Goal: Transaction & Acquisition: Purchase product/service

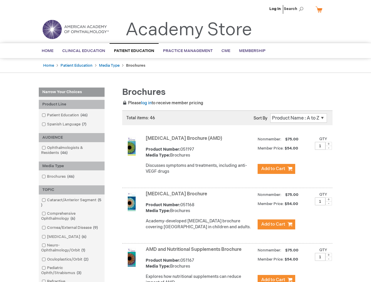
click at [295, 9] on span "Search" at bounding box center [295, 9] width 22 height 12
click at [72, 104] on div "Product Line" at bounding box center [72, 104] width 66 height 9
click at [72, 138] on div "AUDIENCE" at bounding box center [72, 137] width 66 height 9
click at [72, 166] on div "Media Type" at bounding box center [72, 166] width 66 height 9
click at [72, 190] on div "TOPIC" at bounding box center [72, 190] width 66 height 9
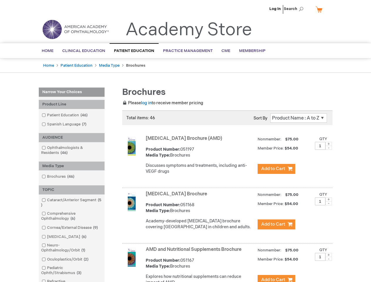
click at [329, 144] on span at bounding box center [329, 144] width 6 height 4
click at [329, 148] on span at bounding box center [329, 148] width 6 height 4
type input "1"
click at [329, 202] on span at bounding box center [329, 200] width 6 height 4
click at [329, 206] on span at bounding box center [329, 203] width 6 height 4
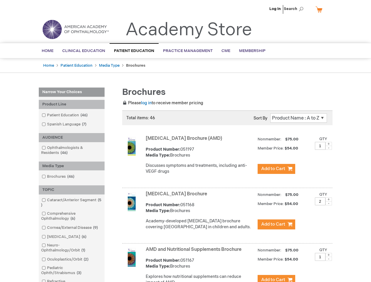
type input "1"
click at [329, 257] on span at bounding box center [329, 255] width 6 height 4
type input "2"
